Goal: Check status

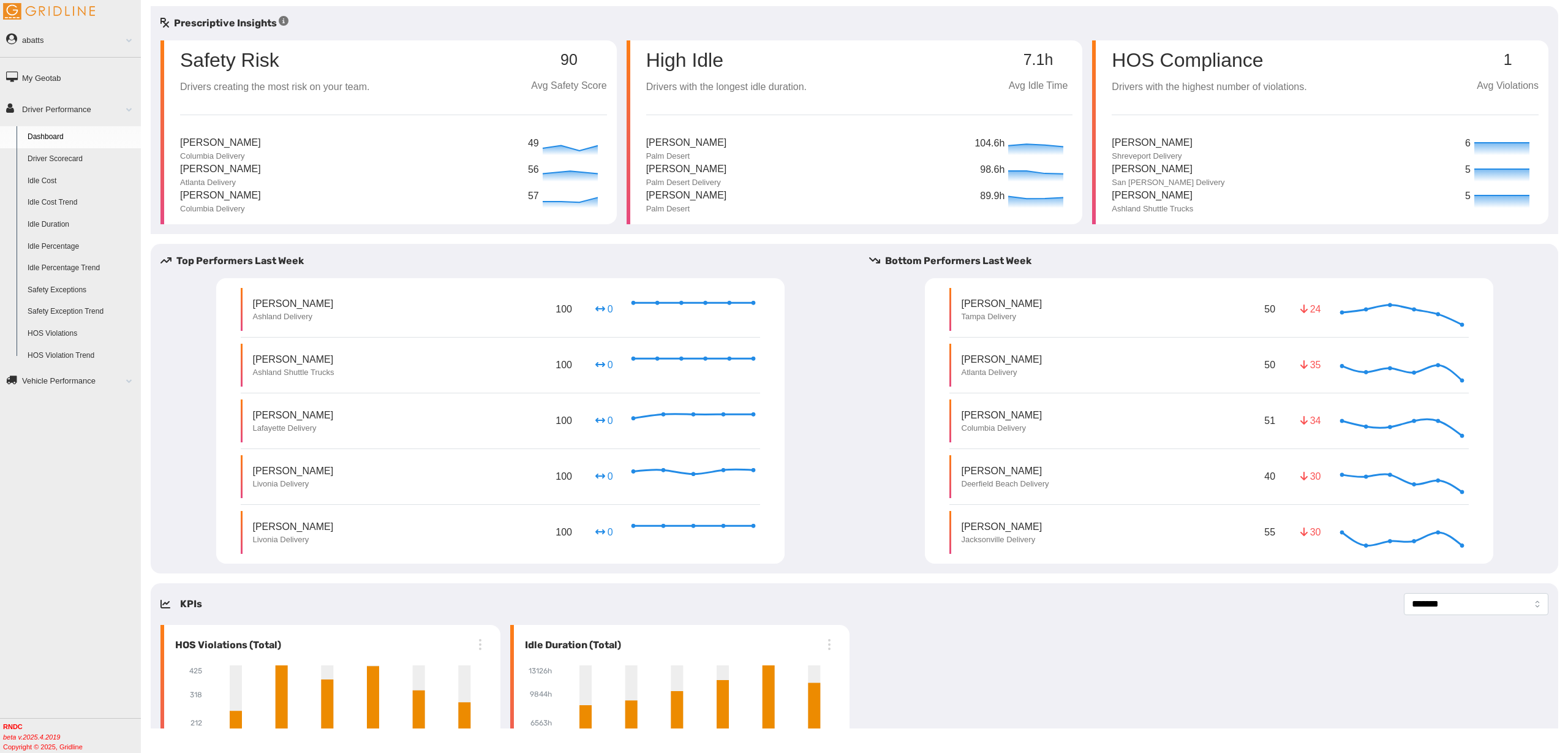
click at [64, 159] on link "Driver Scorecard" at bounding box center [81, 159] width 119 height 22
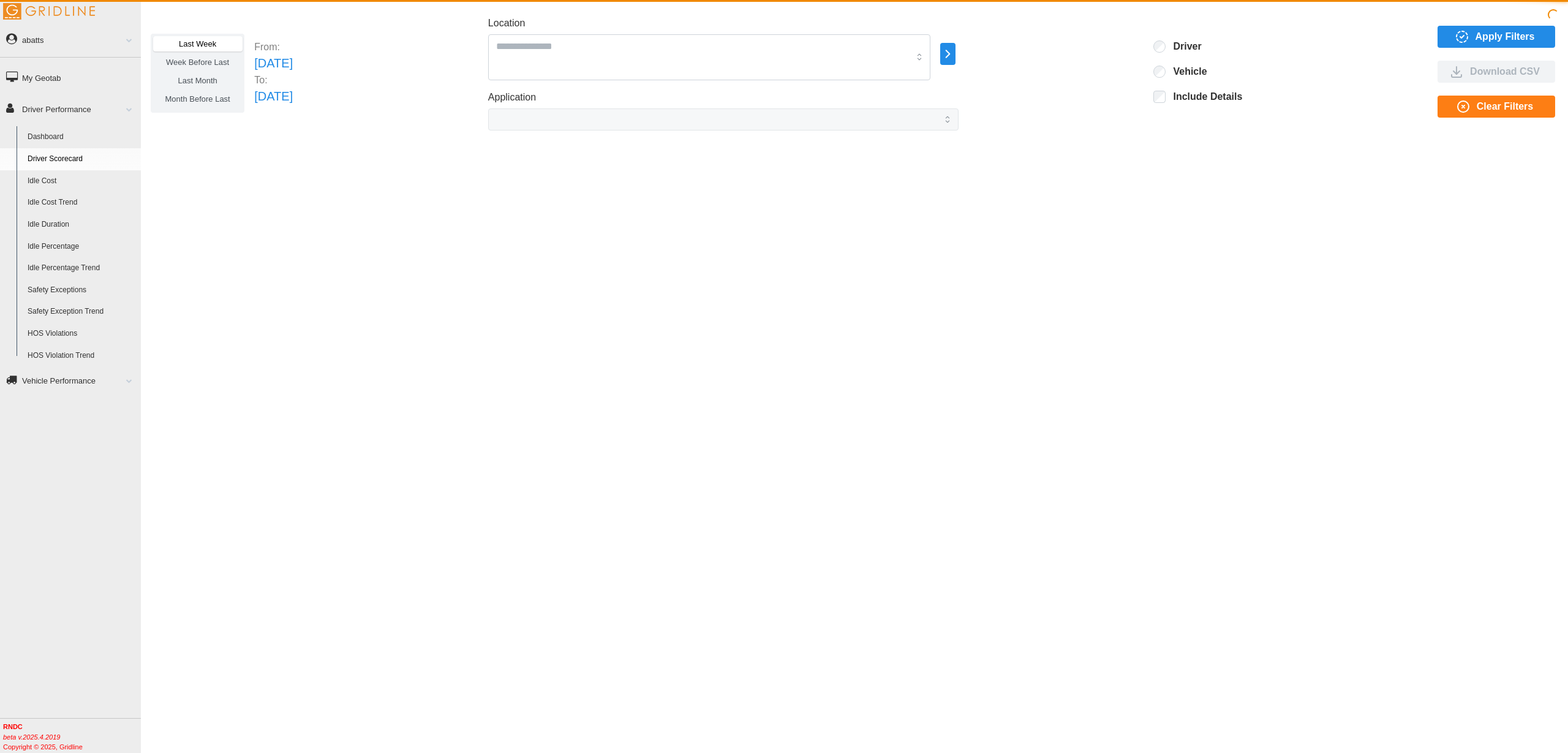
click at [207, 78] on span "Last Month" at bounding box center [197, 81] width 39 height 9
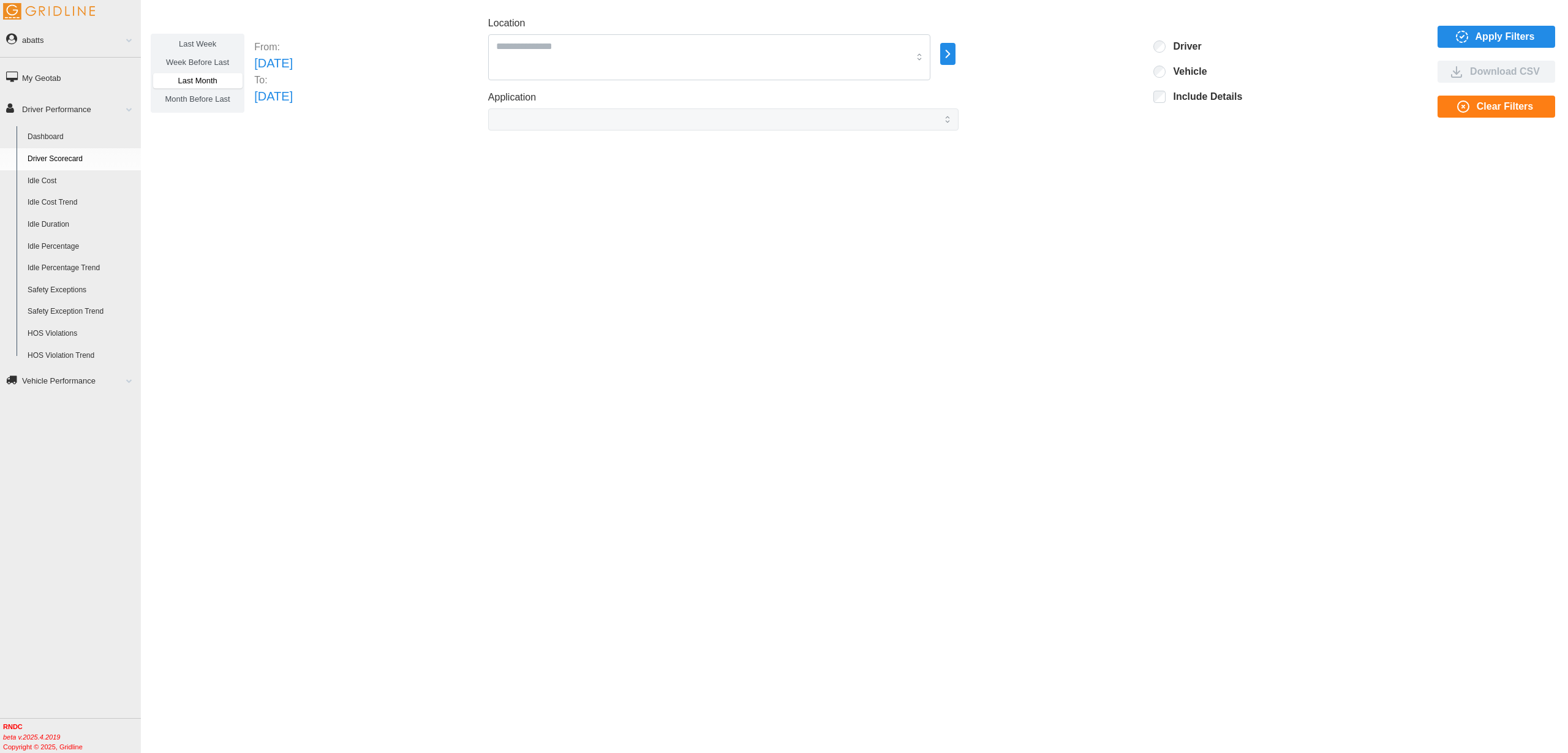
click at [204, 103] on span "Month Before Last" at bounding box center [198, 99] width 65 height 9
click at [197, 79] on span "Last Month" at bounding box center [197, 81] width 39 height 9
click at [387, 203] on div "Last Week Week Before Last Last Month Month Before Last From: Tue Jul 01 2025 T…" at bounding box center [855, 367] width 1428 height 722
